Goal: Check status: Check status

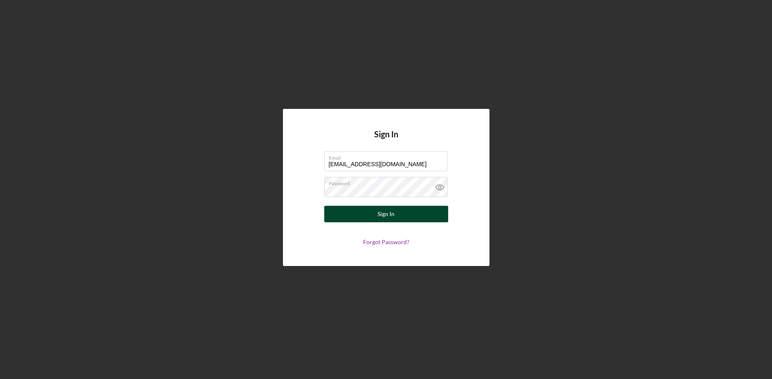
type input "[EMAIL_ADDRESS][DOMAIN_NAME]"
click at [401, 217] on button "Sign In" at bounding box center [386, 214] width 124 height 17
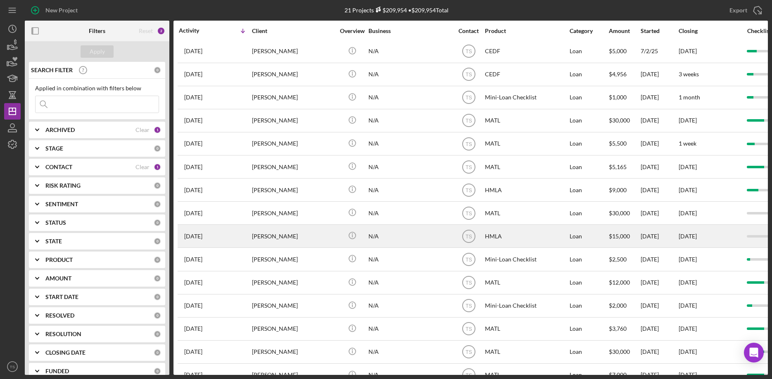
scroll to position [130, 0]
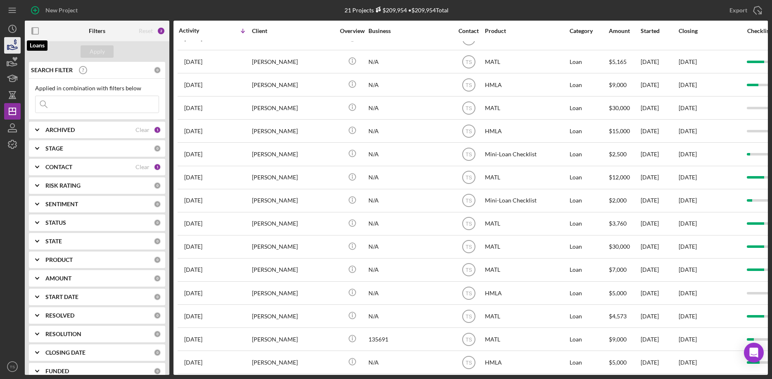
click at [7, 49] on polygon "button" at bounding box center [7, 47] width 1 height 4
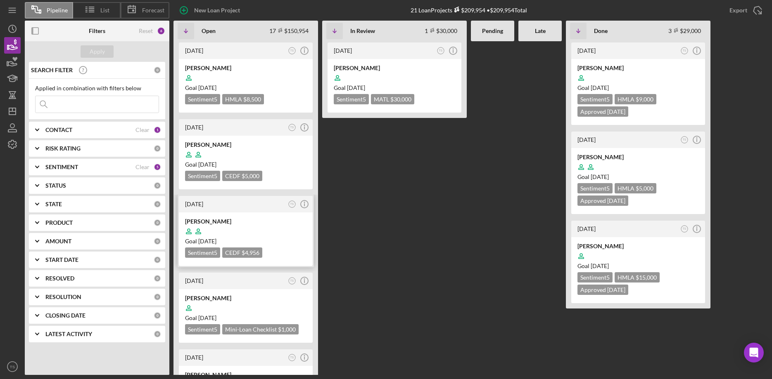
click at [218, 228] on div at bounding box center [245, 232] width 121 height 16
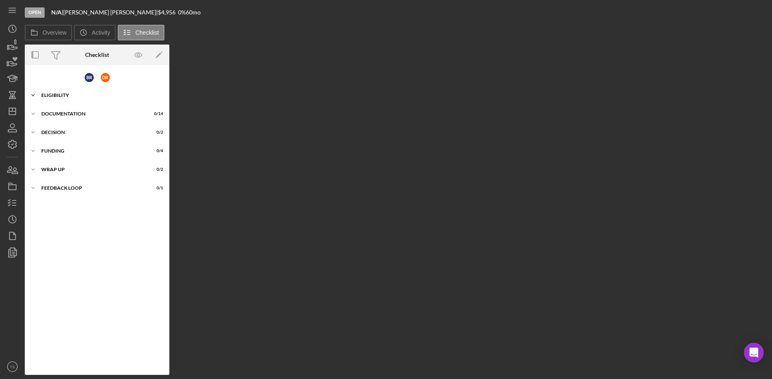
click at [51, 98] on div "Icon/Expander ELIGIBILITY 9 / 9" at bounding box center [97, 95] width 145 height 17
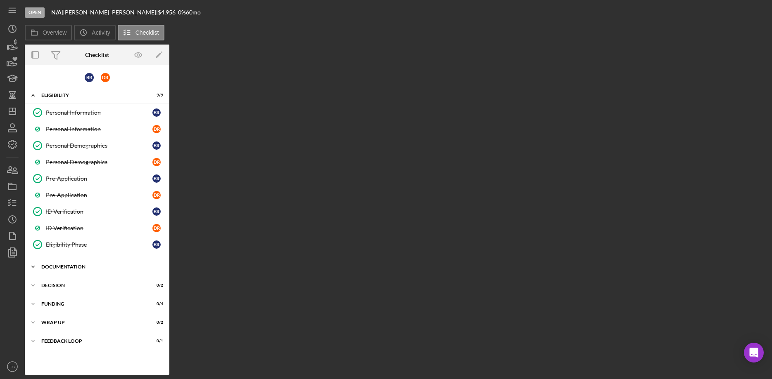
click at [72, 269] on div "DOCUMENTATION" at bounding box center [100, 267] width 118 height 5
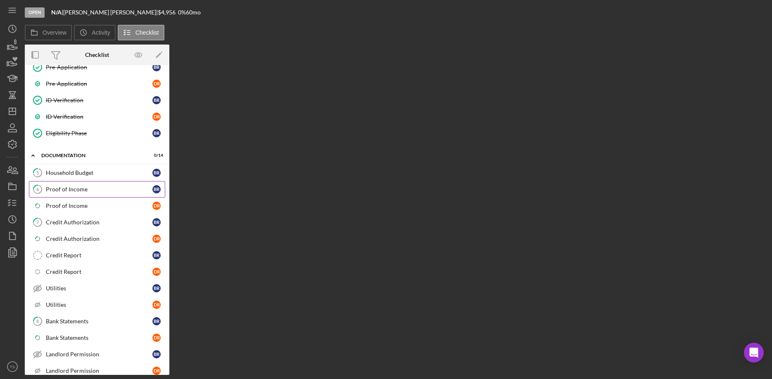
scroll to position [211, 0]
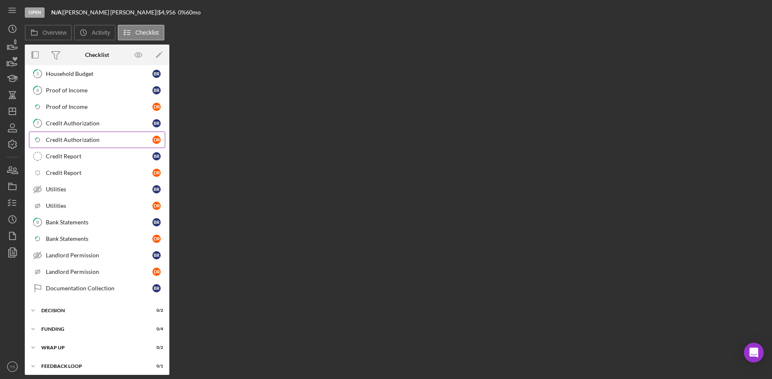
click at [85, 142] on div "Credit Authorization" at bounding box center [99, 140] width 107 height 7
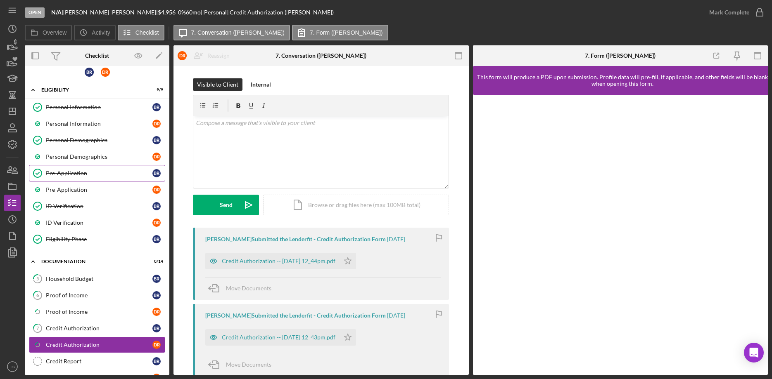
scroll to position [5, 0]
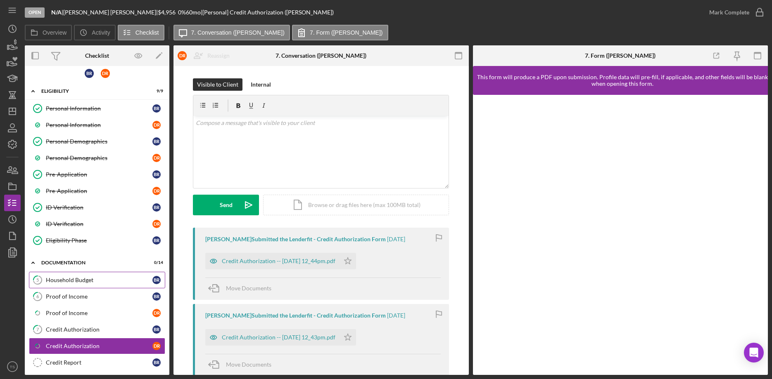
click at [67, 277] on div "Household Budget" at bounding box center [99, 280] width 107 height 7
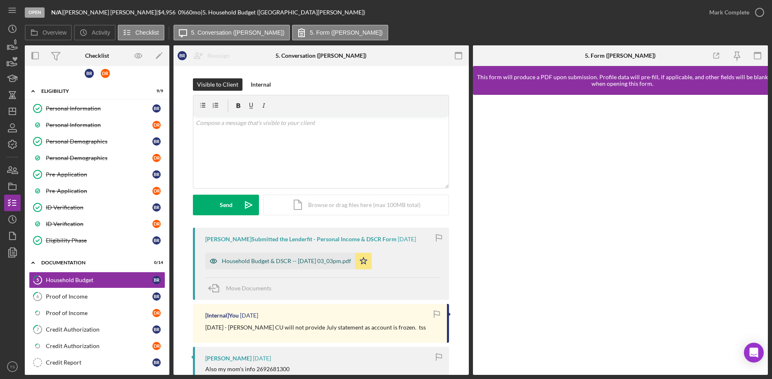
click at [260, 264] on div "Household Budget & DSCR -- [DATE] 03_03pm.pdf" at bounding box center [286, 261] width 129 height 7
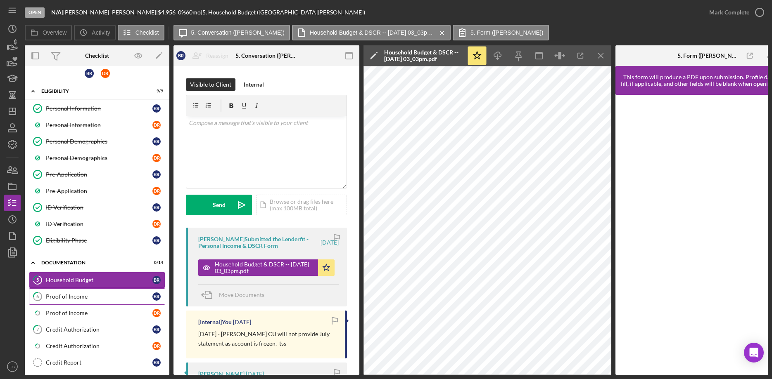
click at [73, 297] on div "Proof of Income" at bounding box center [99, 297] width 107 height 7
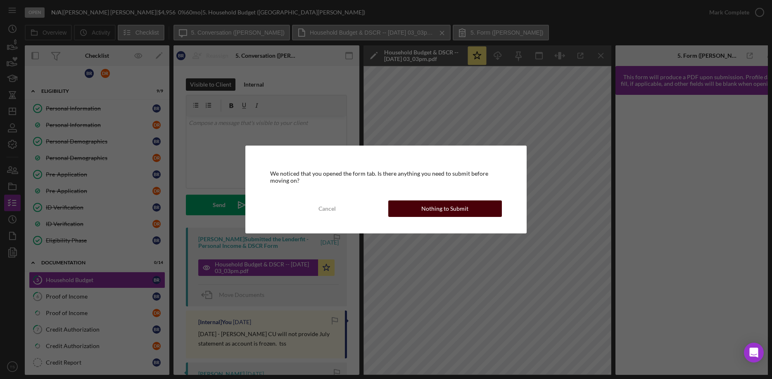
drag, startPoint x: 427, startPoint y: 209, endPoint x: 264, endPoint y: 262, distance: 171.4
click at [427, 209] on div "Nothing to Submit" at bounding box center [444, 209] width 47 height 17
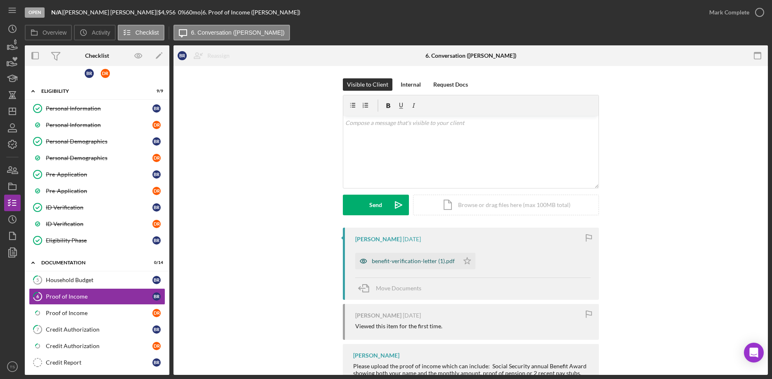
click at [398, 261] on div "benefit-verification-letter (1).pdf" at bounding box center [413, 261] width 83 height 7
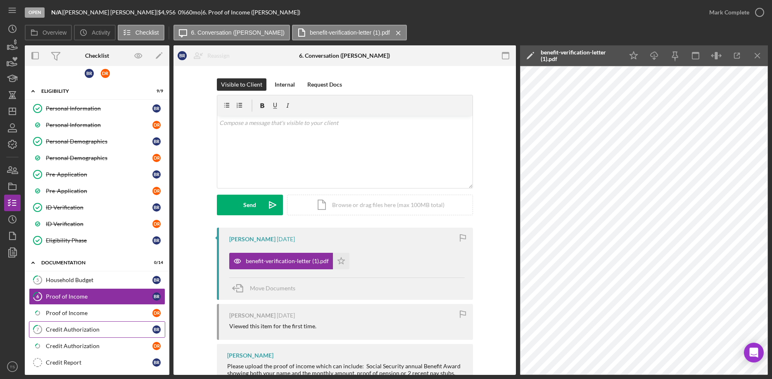
scroll to position [173, 0]
